Goal: Understand process/instructions: Learn how to perform a task or action

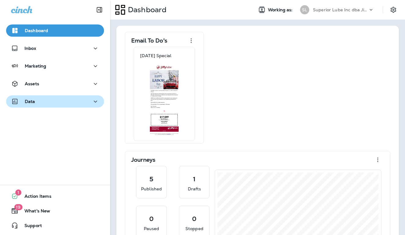
click at [94, 102] on icon "button" at bounding box center [95, 102] width 3 height 2
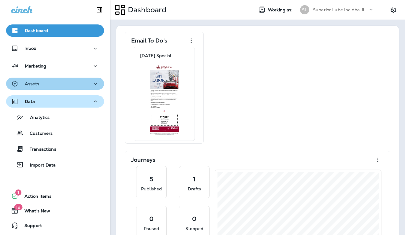
click at [96, 87] on icon "button" at bounding box center [95, 84] width 7 height 8
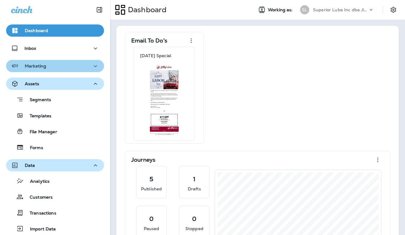
click at [95, 66] on icon "button" at bounding box center [95, 66] width 3 height 2
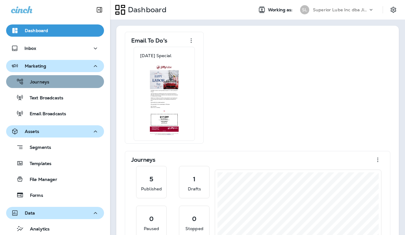
click at [41, 84] on p "Journeys" at bounding box center [36, 83] width 25 height 6
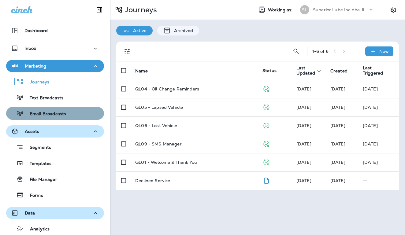
click at [34, 113] on p "Email Broadcasts" at bounding box center [45, 114] width 43 height 6
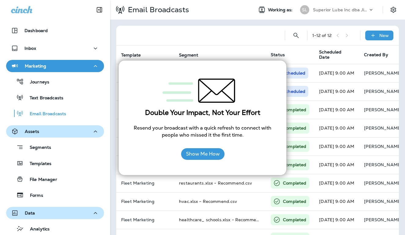
click at [254, 41] on div at bounding box center [200, 36] width 159 height 20
click at [210, 156] on button "Show Me How" at bounding box center [202, 154] width 43 height 12
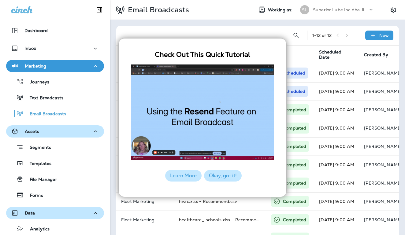
click at [224, 178] on button "Okay, got it!" at bounding box center [223, 176] width 38 height 12
